Goal: Task Accomplishment & Management: Use online tool/utility

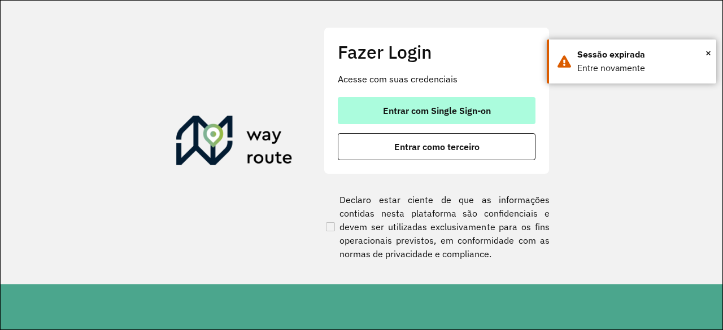
click at [392, 111] on span "Entrar com Single Sign-on" at bounding box center [437, 110] width 108 height 9
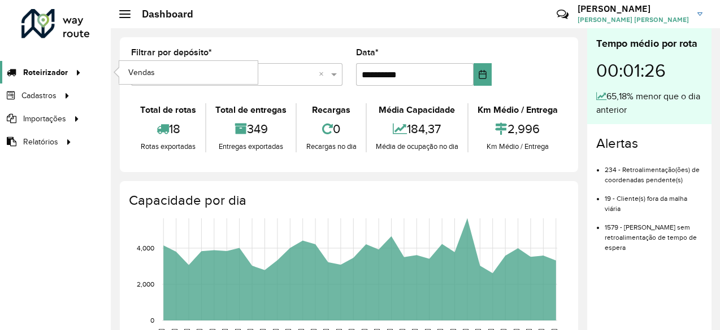
click at [31, 68] on span "Roteirizador" at bounding box center [45, 73] width 45 height 12
click at [140, 69] on span "Vendas" at bounding box center [142, 73] width 28 height 12
click at [60, 67] on span "Roteirizador" at bounding box center [45, 73] width 45 height 12
click at [141, 75] on span "Vendas" at bounding box center [142, 73] width 28 height 12
click at [140, 68] on span "Vendas" at bounding box center [142, 73] width 28 height 12
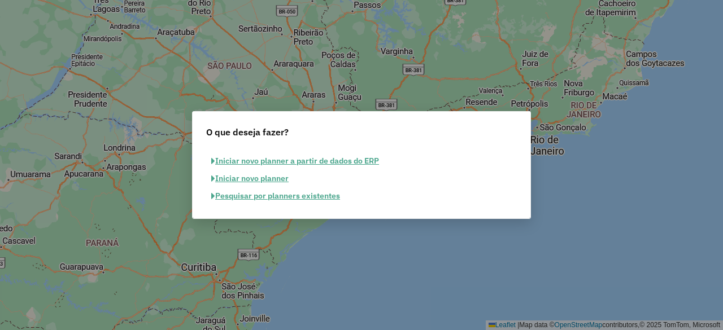
click at [308, 197] on button "Pesquisar por planners existentes" at bounding box center [275, 197] width 139 height 18
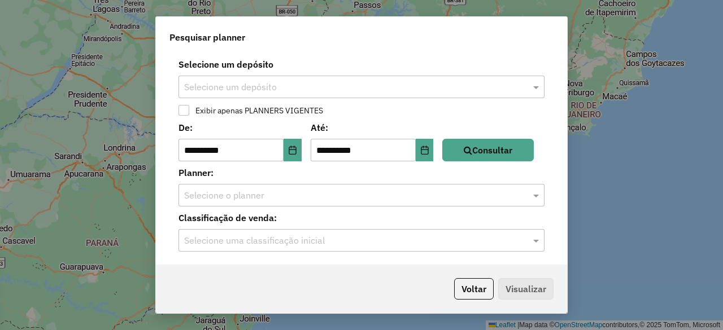
click at [303, 94] on input "text" at bounding box center [350, 88] width 332 height 14
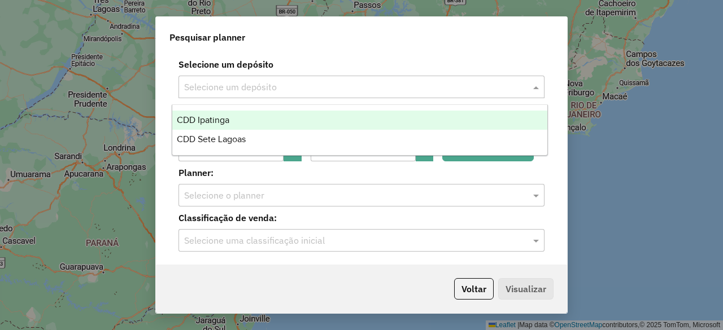
click at [294, 123] on div "CDD Ipatinga" at bounding box center [359, 120] width 374 height 19
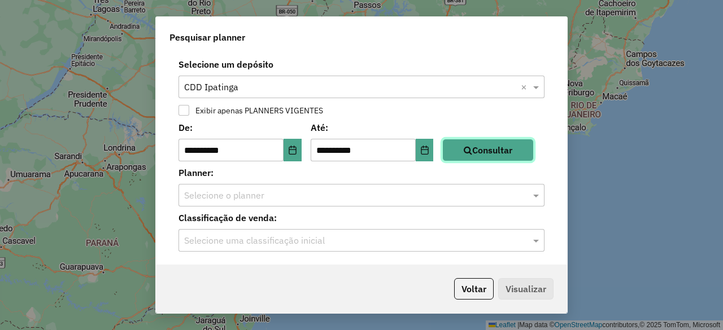
click at [504, 151] on button "Consultar" at bounding box center [487, 150] width 91 height 23
click at [330, 198] on input "text" at bounding box center [350, 196] width 332 height 14
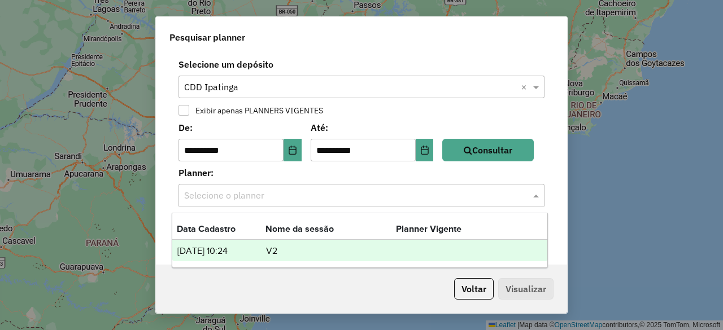
click at [290, 244] on td "V2" at bounding box center [330, 251] width 130 height 15
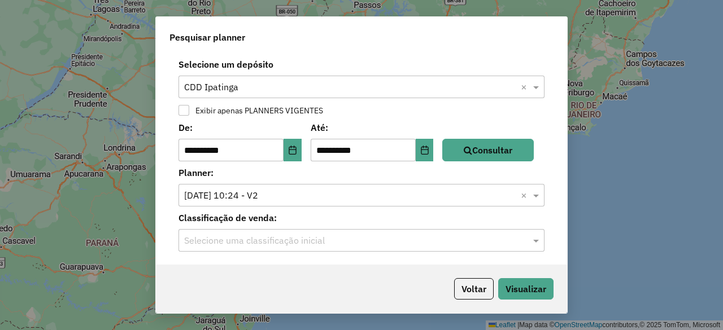
click at [310, 245] on input "text" at bounding box center [350, 241] width 332 height 14
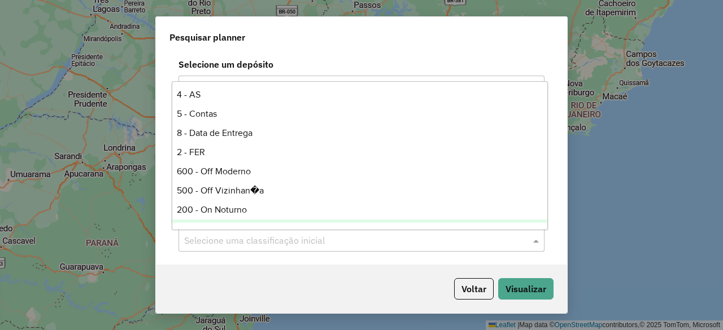
scroll to position [113, 0]
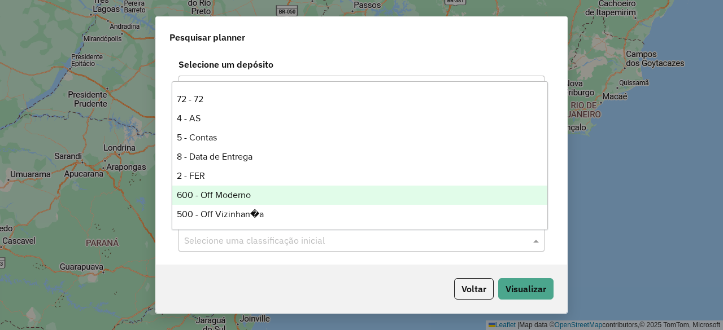
click at [241, 193] on div "600 - Off Moderno" at bounding box center [359, 195] width 374 height 19
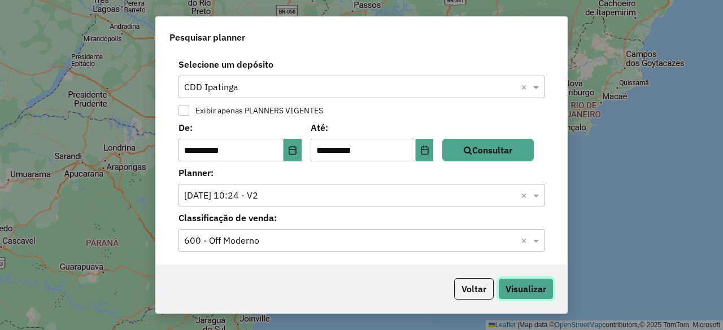
click at [534, 292] on button "Visualizar" at bounding box center [525, 288] width 55 height 21
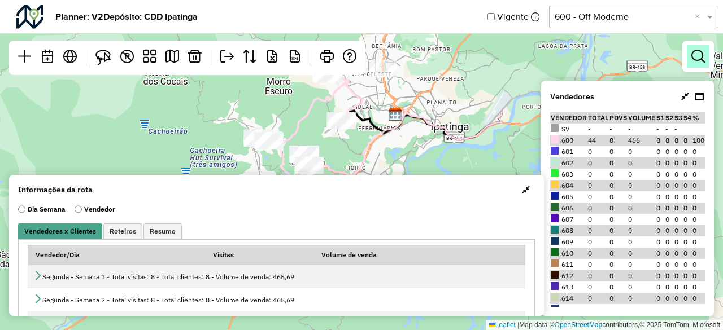
click at [695, 56] on em at bounding box center [698, 57] width 14 height 14
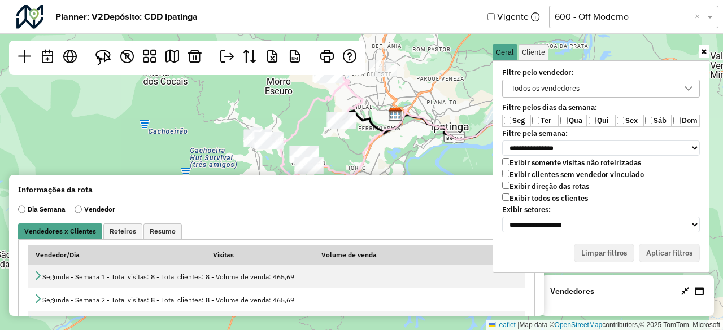
click at [563, 86] on div "Todos os vendedores" at bounding box center [545, 88] width 76 height 17
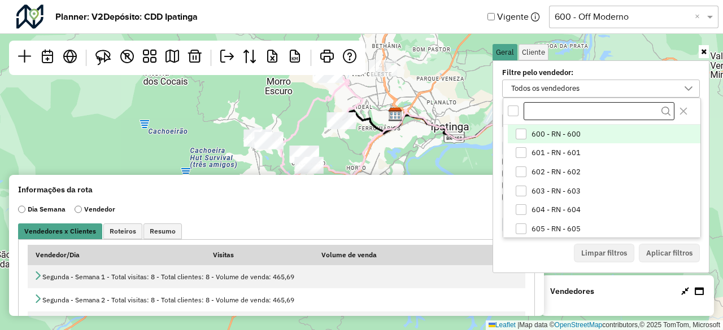
scroll to position [6, 42]
drag, startPoint x: 518, startPoint y: 135, endPoint x: 550, endPoint y: 111, distance: 39.1
click at [519, 135] on div "600 - RN - 600" at bounding box center [521, 134] width 11 height 11
click at [576, 87] on div "600 - RN - 600" at bounding box center [592, 88] width 171 height 17
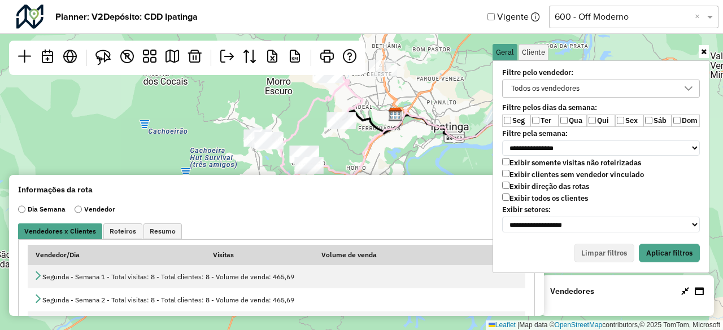
click at [534, 124] on label "Ter" at bounding box center [544, 121] width 28 height 12
click at [588, 123] on label "Qui" at bounding box center [601, 121] width 28 height 12
click at [641, 96] on div "Todos os vendedores" at bounding box center [592, 88] width 171 height 17
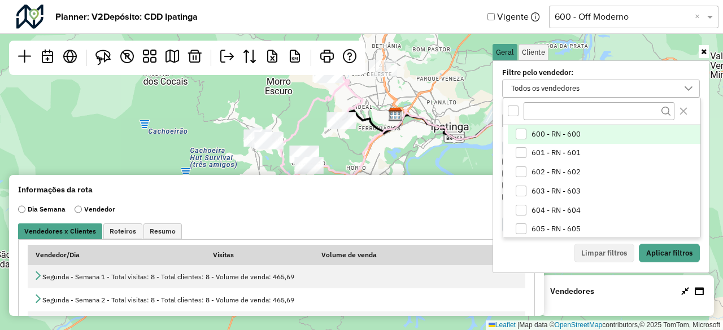
click at [556, 130] on span "600 - RN - 600" at bounding box center [555, 134] width 49 height 9
click at [611, 91] on div "600 - RN - 600" at bounding box center [592, 88] width 171 height 17
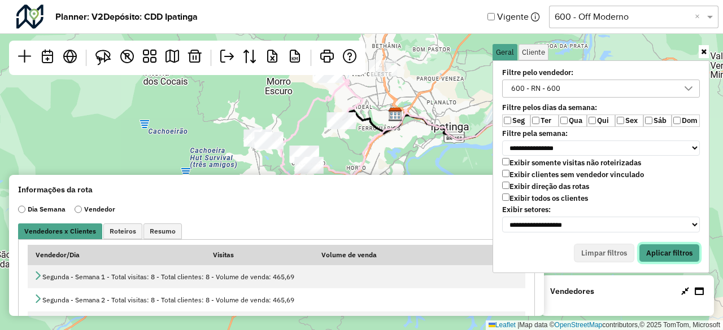
click at [665, 244] on button "Aplicar filtros" at bounding box center [669, 253] width 61 height 19
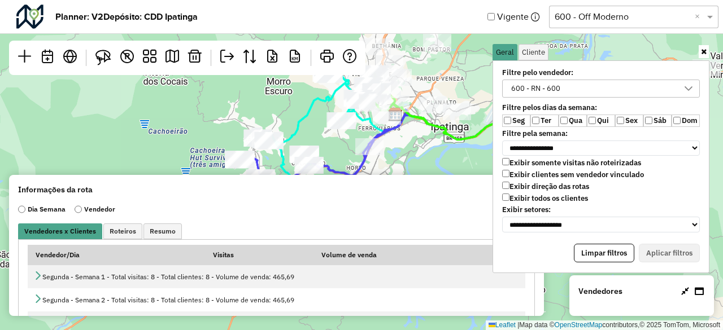
click at [688, 295] on icon at bounding box center [685, 291] width 8 height 9
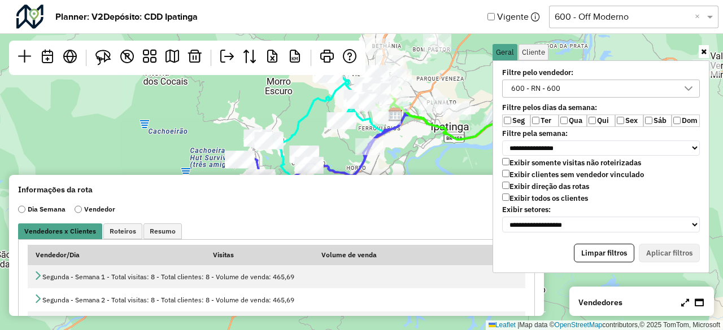
click at [695, 298] on icon at bounding box center [699, 302] width 9 height 9
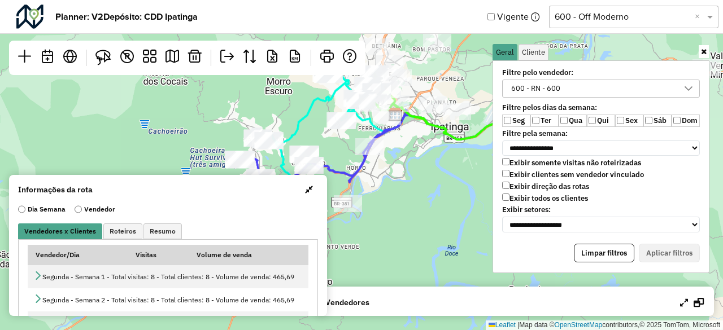
click at [705, 50] on icon at bounding box center [704, 51] width 6 height 7
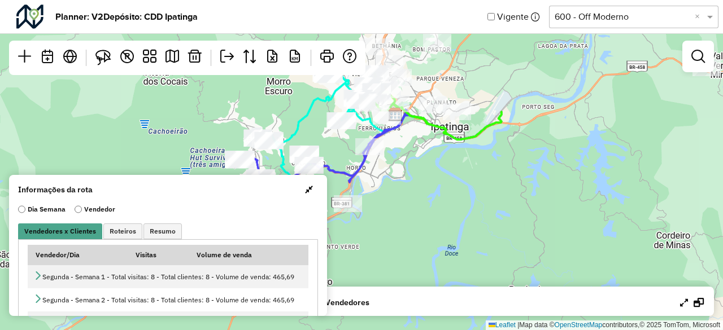
click at [695, 306] on icon at bounding box center [699, 302] width 10 height 9
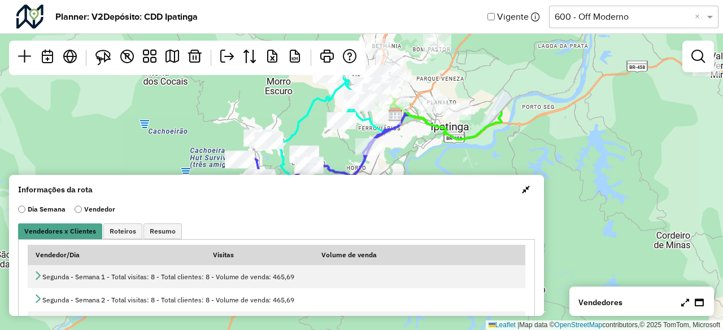
click at [683, 299] on icon at bounding box center [685, 302] width 8 height 9
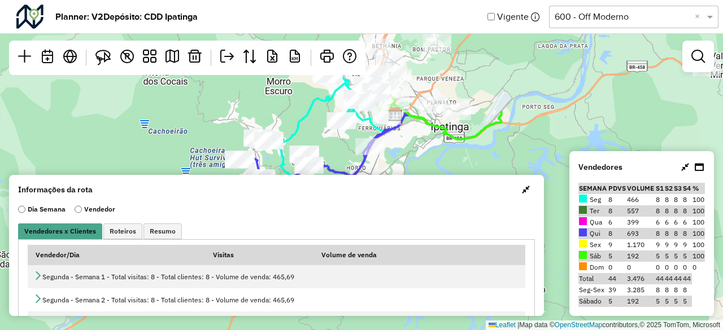
click at [701, 166] on icon at bounding box center [699, 167] width 9 height 9
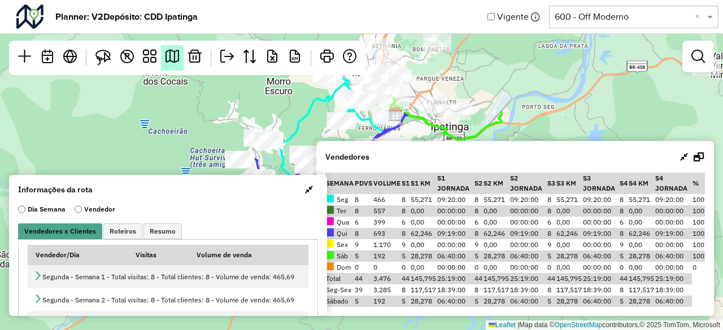
click at [172, 54] on em at bounding box center [172, 57] width 14 height 14
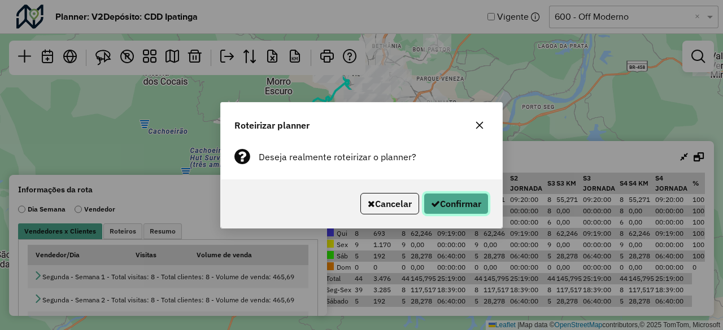
click at [450, 204] on button "Confirmar" at bounding box center [456, 203] width 65 height 21
